Goal: Communication & Community: Answer question/provide support

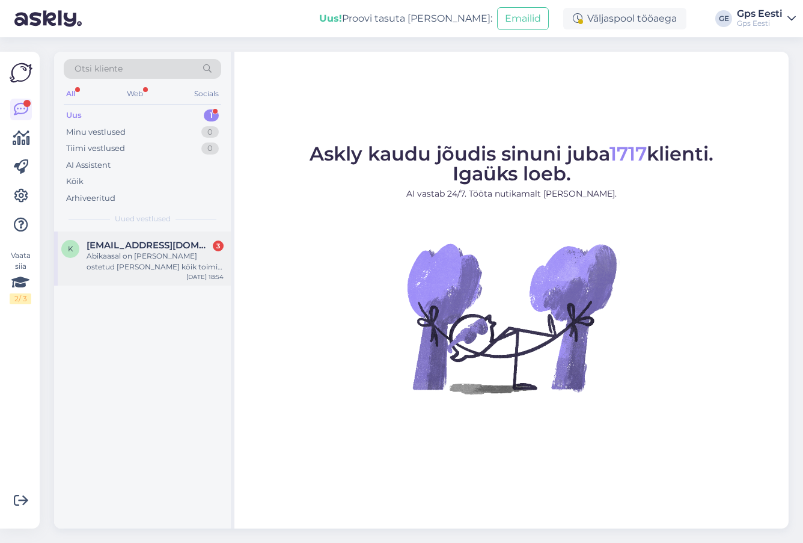
click at [168, 259] on div "Abikaasal on [PERSON_NAME] ostetud [PERSON_NAME] kõik toimib ideaalselt." at bounding box center [155, 262] width 137 height 22
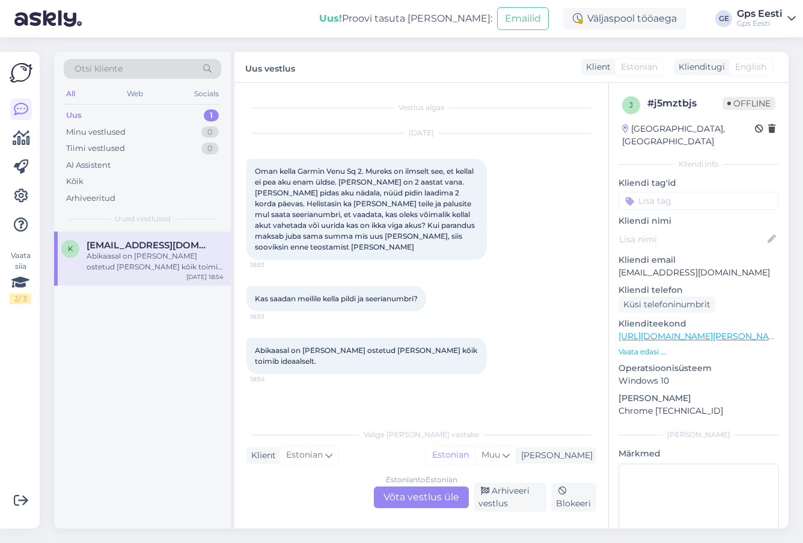
click at [417, 492] on div "Estonian to Estonian Võta vestlus üle" at bounding box center [421, 497] width 95 height 22
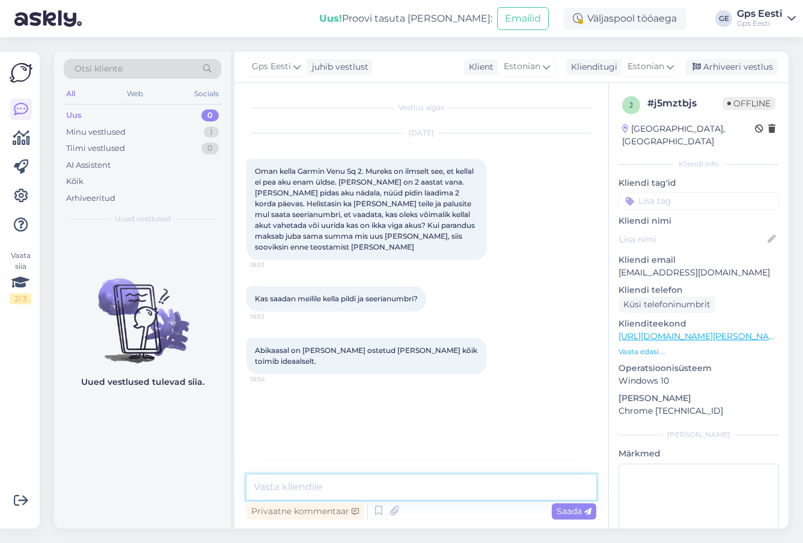
click at [391, 491] on textarea at bounding box center [421, 486] width 350 height 25
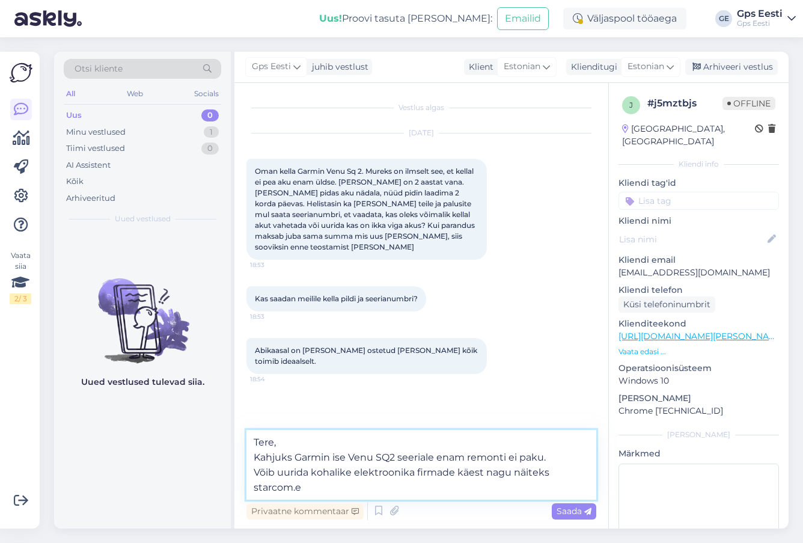
type textarea "Tere, Kahjuks Garmin ise Venu SQ2 seeriale enam remonti ei paku. Võib uurida ko…"
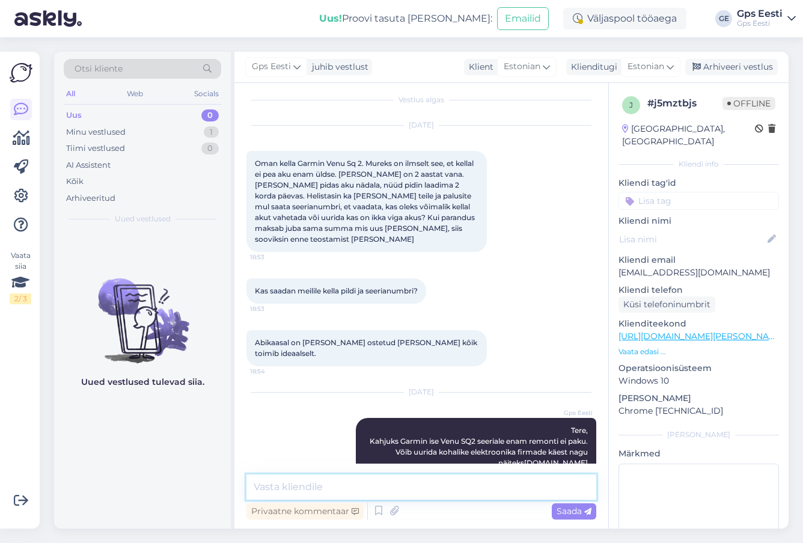
scroll to position [22, 0]
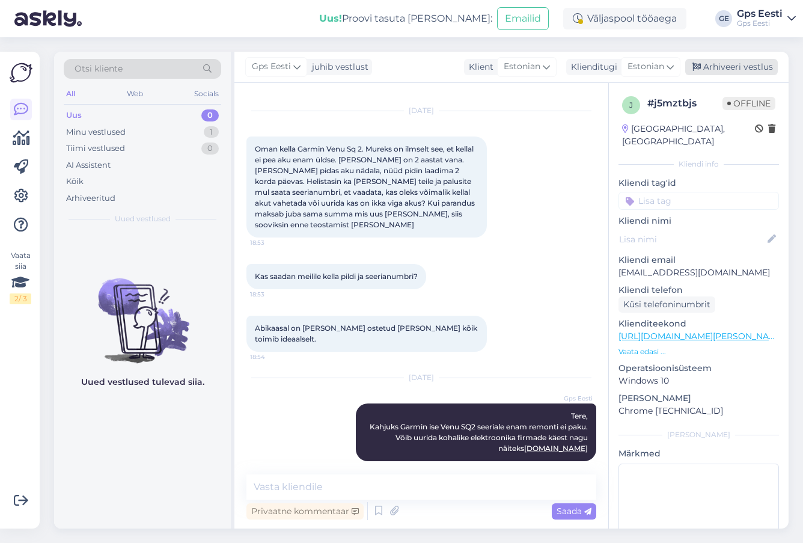
click at [747, 62] on div "Arhiveeri vestlus" at bounding box center [731, 67] width 93 height 16
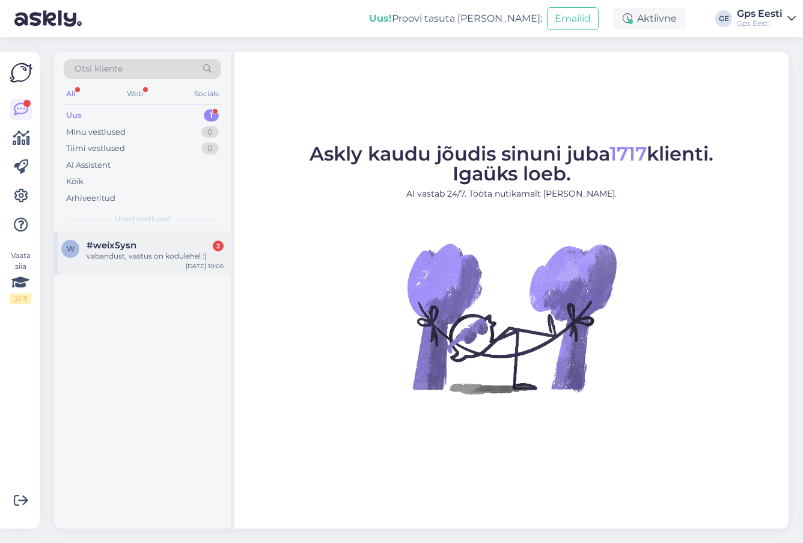
click at [180, 254] on div "vabandust, vastus on kodulehel :)" at bounding box center [155, 256] width 137 height 11
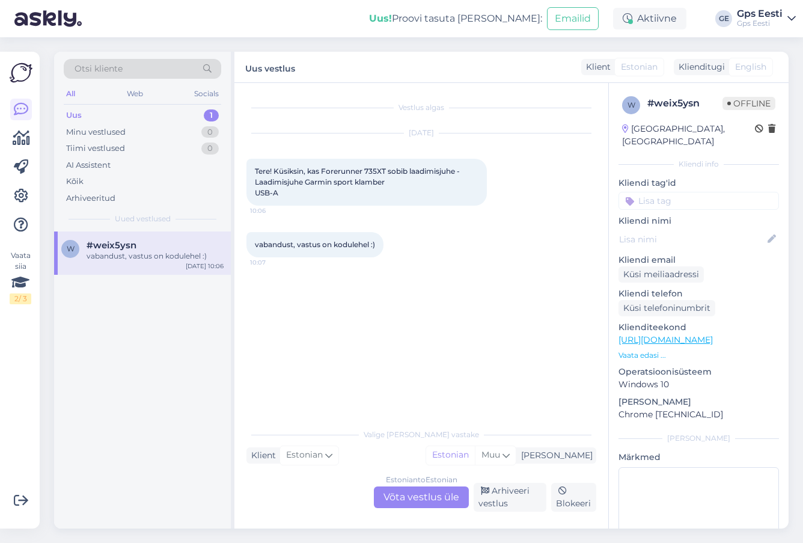
click at [431, 493] on div "Estonian to Estonian Võta vestlus üle" at bounding box center [421, 497] width 95 height 22
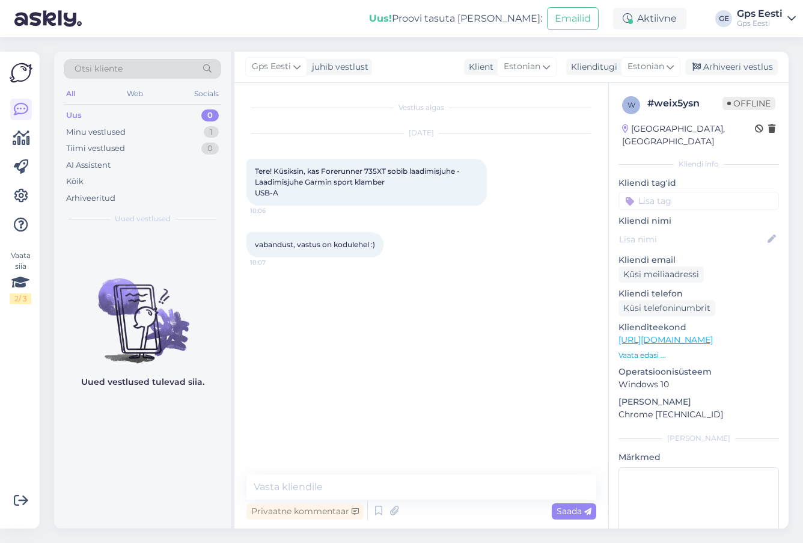
click at [667, 334] on link "[URL][DOMAIN_NAME]" at bounding box center [666, 339] width 94 height 11
drag, startPoint x: 504, startPoint y: 227, endPoint x: 542, endPoint y: 165, distance: 72.1
click at [504, 227] on div "vabandust, vastus on kodulehel :) 10:07" at bounding box center [421, 245] width 350 height 52
drag, startPoint x: 310, startPoint y: 193, endPoint x: 254, endPoint y: 185, distance: 56.5
click at [254, 185] on div "Tere! Küsiksin, kas Forerunner 735XT sobib laadimisjuhe - Laadimisjuhe Garmin s…" at bounding box center [366, 182] width 240 height 47
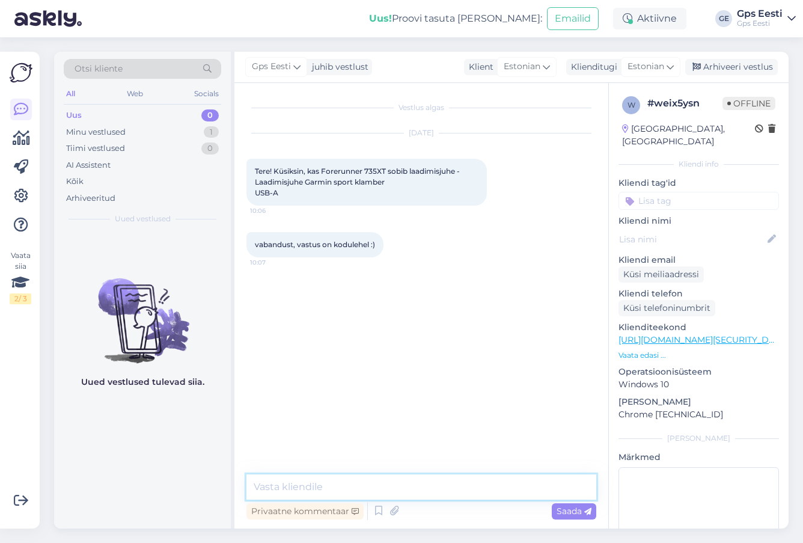
click at [356, 498] on textarea at bounding box center [421, 486] width 350 height 25
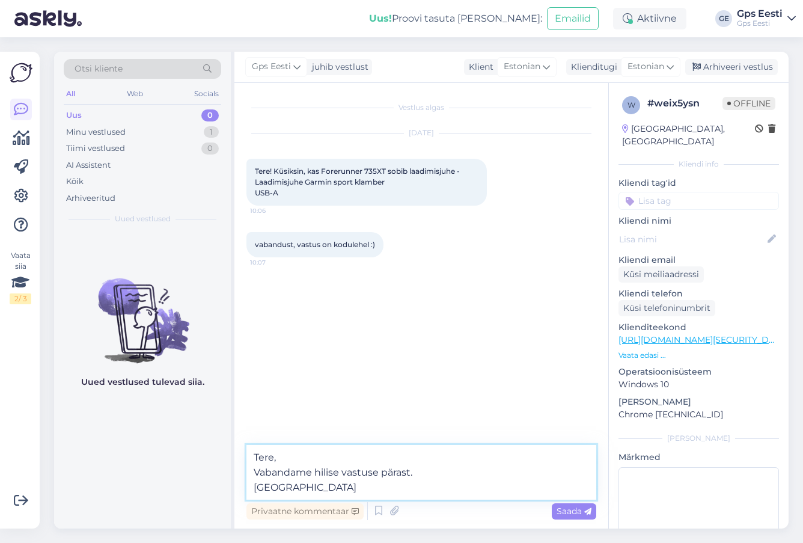
paste textarea "[URL][DOMAIN_NAME]"
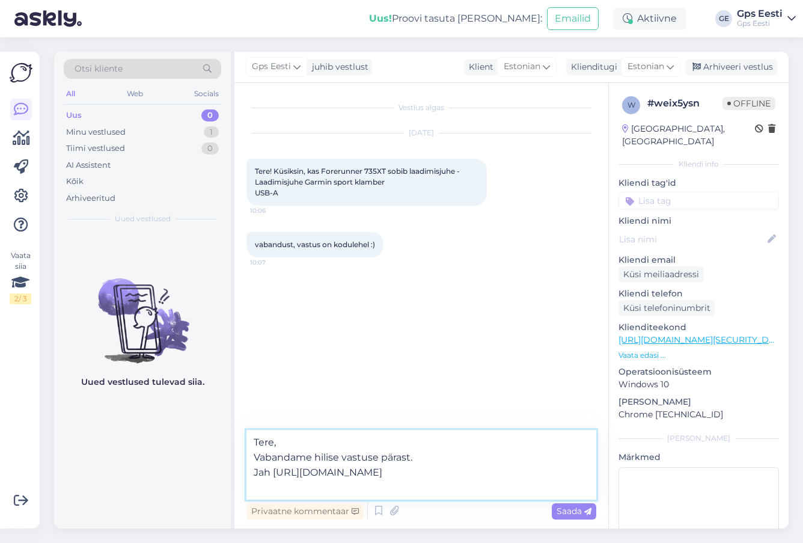
click at [269, 472] on textarea "Tere, Vabandame hilise vastuse pärast. Jah [URL][DOMAIN_NAME]" at bounding box center [421, 465] width 350 height 70
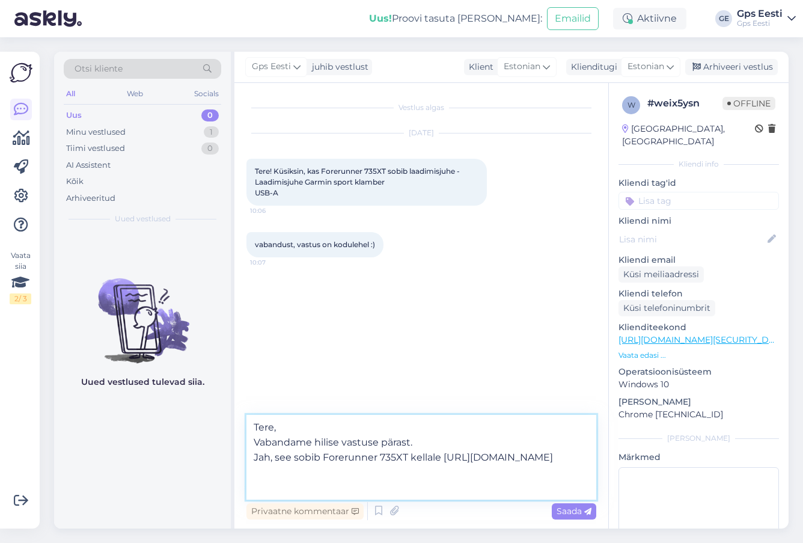
type textarea "Tere, Vabandame hilise vastuse pärast. Jah, see sobib Forerunner 735XT kellale:…"
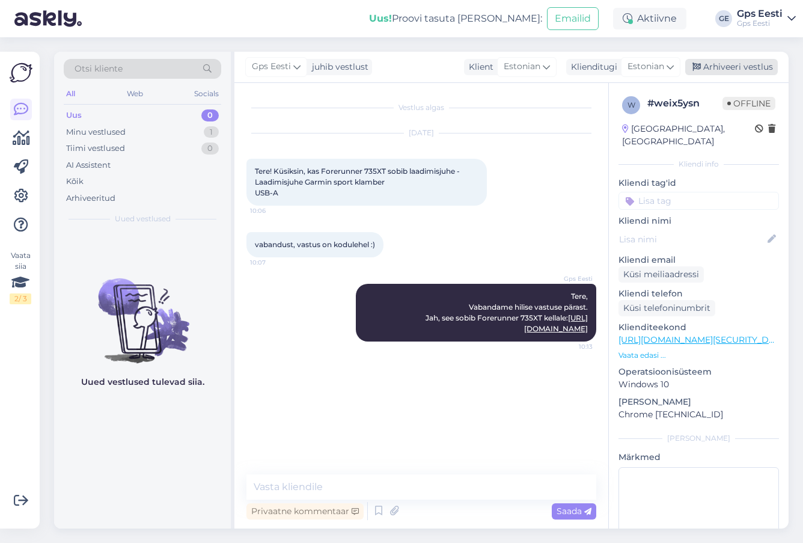
click at [741, 72] on div "Arhiveeri vestlus" at bounding box center [731, 67] width 93 height 16
